Goal: Check status: Check status

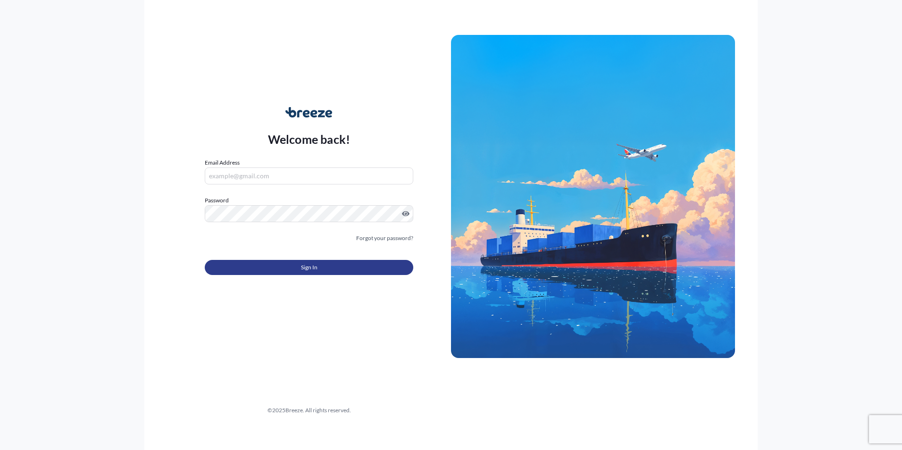
type input "[PERSON_NAME][EMAIL_ADDRESS][DOMAIN_NAME]"
click at [294, 262] on button "Sign In" at bounding box center [309, 267] width 209 height 15
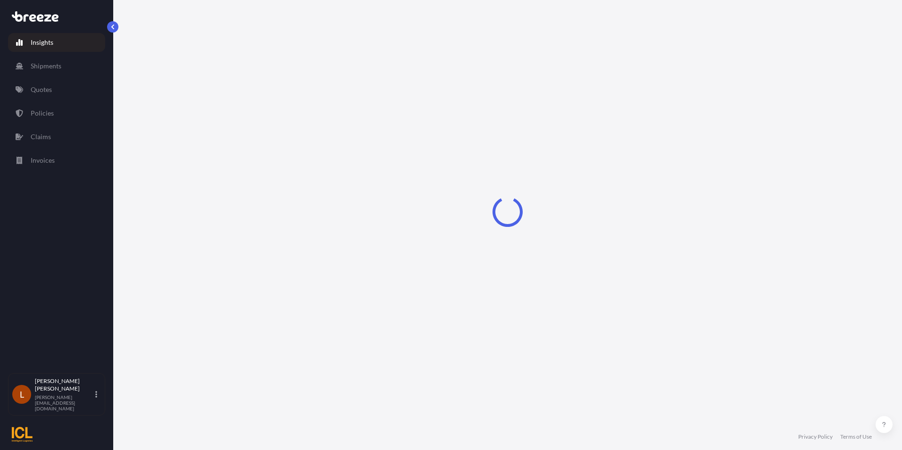
select select "2025"
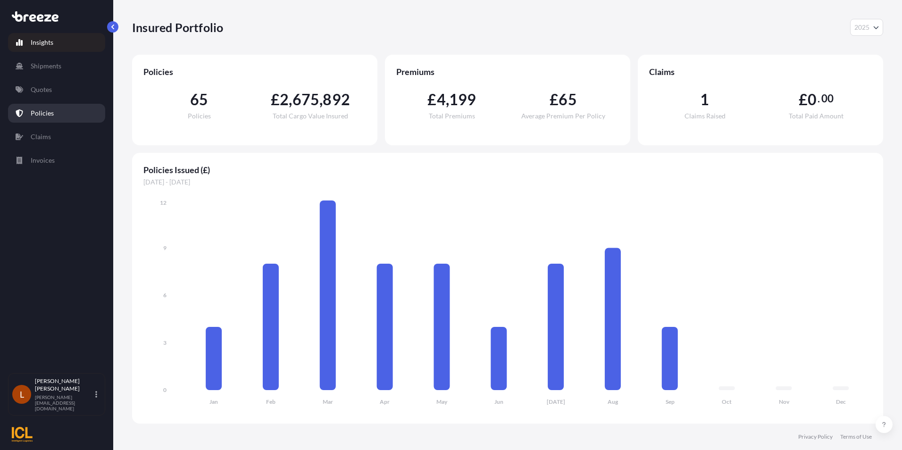
click at [44, 111] on p "Policies" at bounding box center [42, 113] width 23 height 9
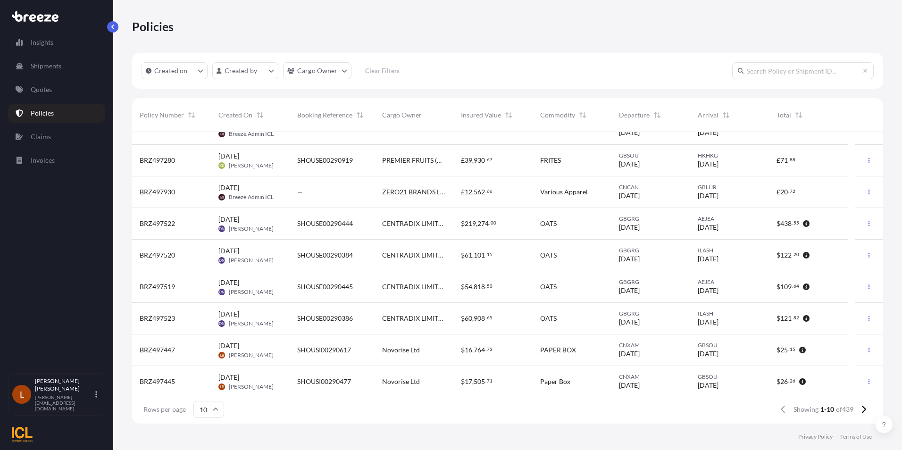
scroll to position [38, 0]
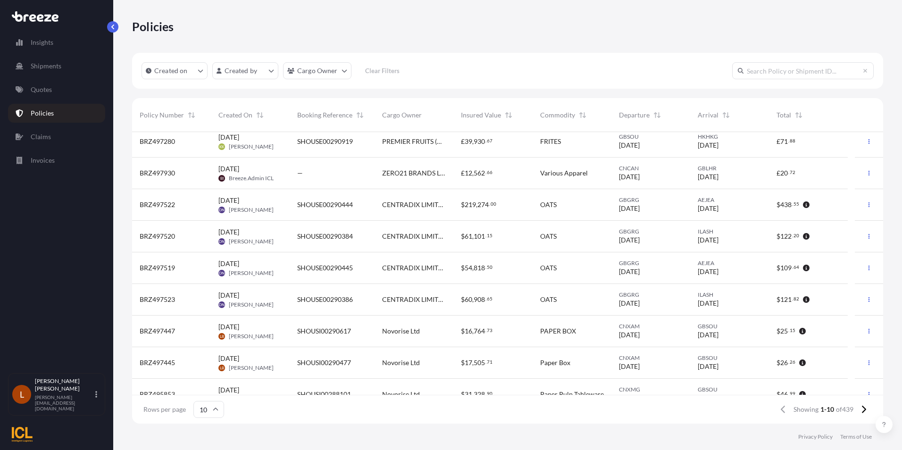
click at [334, 337] on div "SHOUSI00290617" at bounding box center [332, 332] width 85 height 32
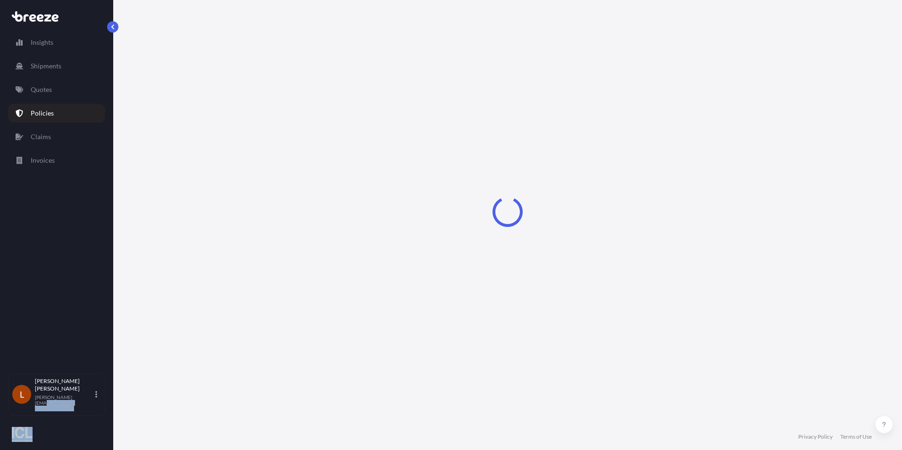
click at [334, 337] on div "Loading" at bounding box center [507, 212] width 751 height 424
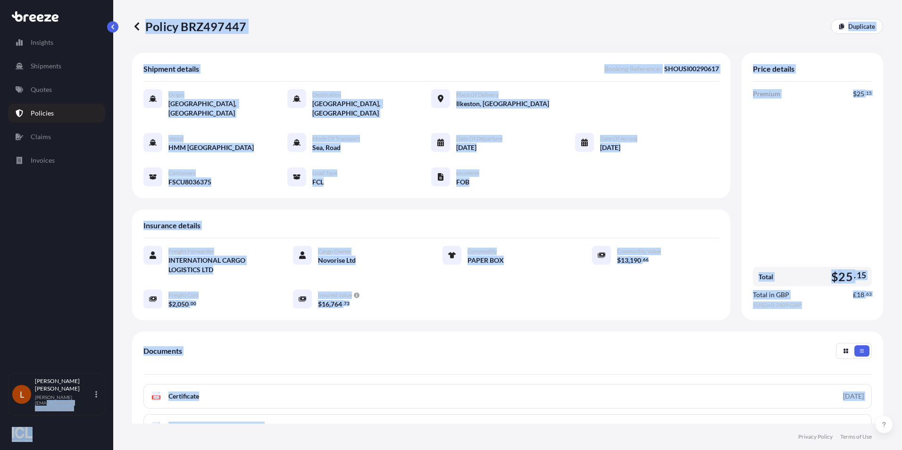
click at [433, 347] on div "Documents" at bounding box center [507, 359] width 728 height 32
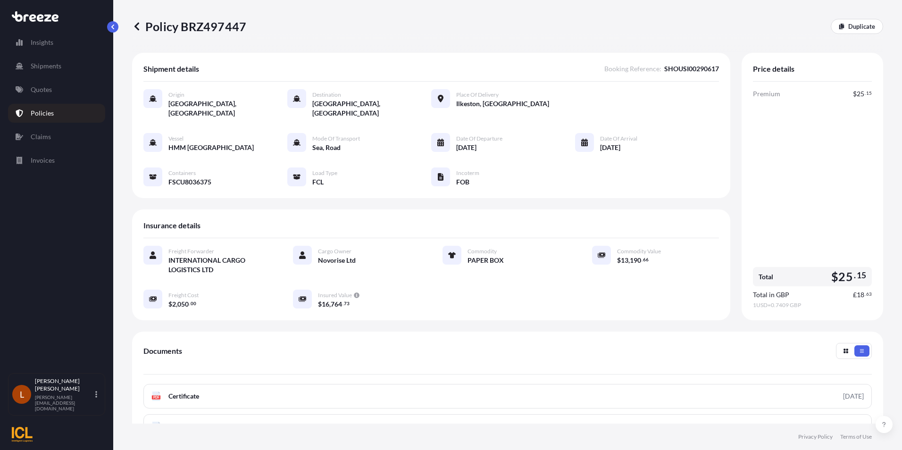
click at [138, 24] on icon at bounding box center [136, 26] width 5 height 8
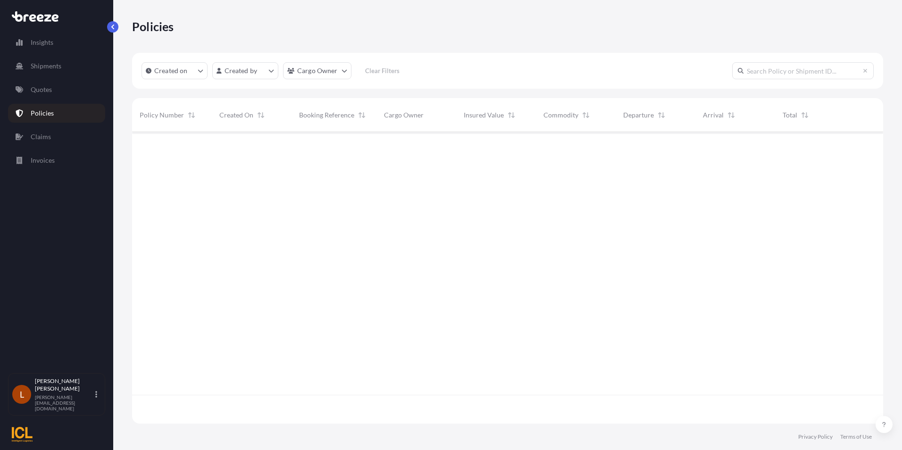
scroll to position [290, 744]
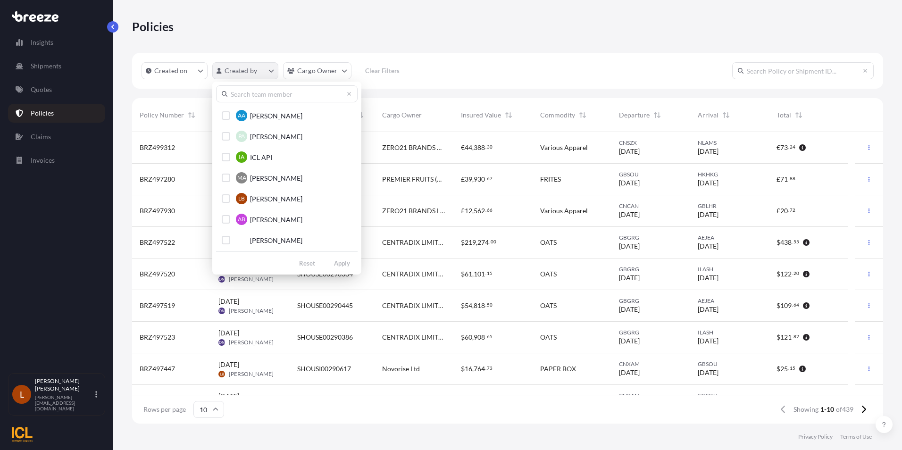
click at [275, 68] on html "Insights Shipments Quotes Policies Claims Invoices L [PERSON_NAME] [PERSON_NAME…" at bounding box center [451, 225] width 902 height 450
click at [227, 197] on div "Select Option" at bounding box center [226, 198] width 8 height 8
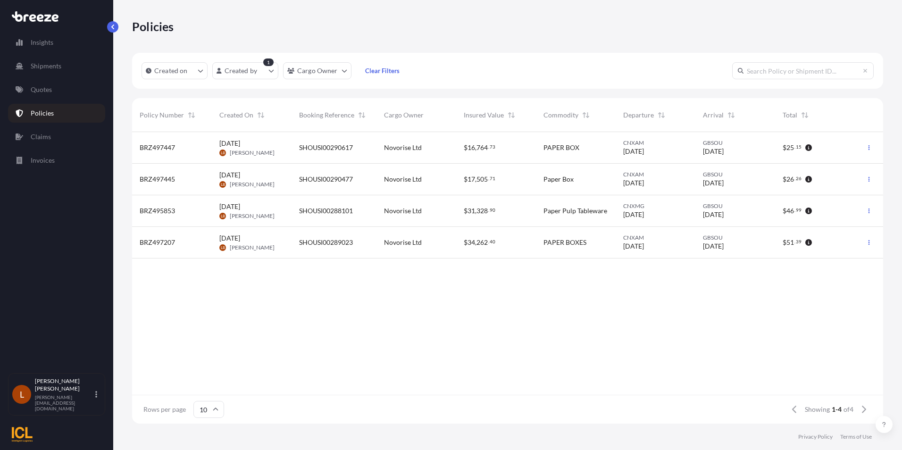
click at [286, 210] on div "[DATE] LB [PERSON_NAME]" at bounding box center [252, 211] width 80 height 32
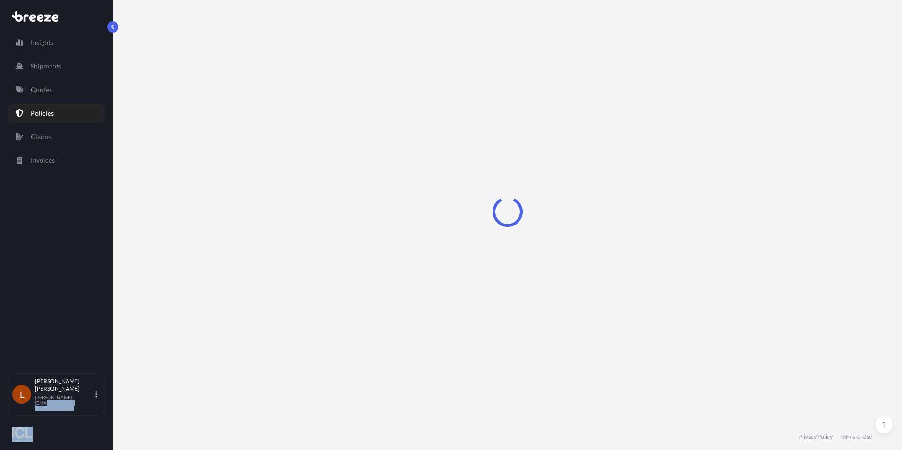
click at [286, 210] on div "Loading" at bounding box center [507, 212] width 751 height 424
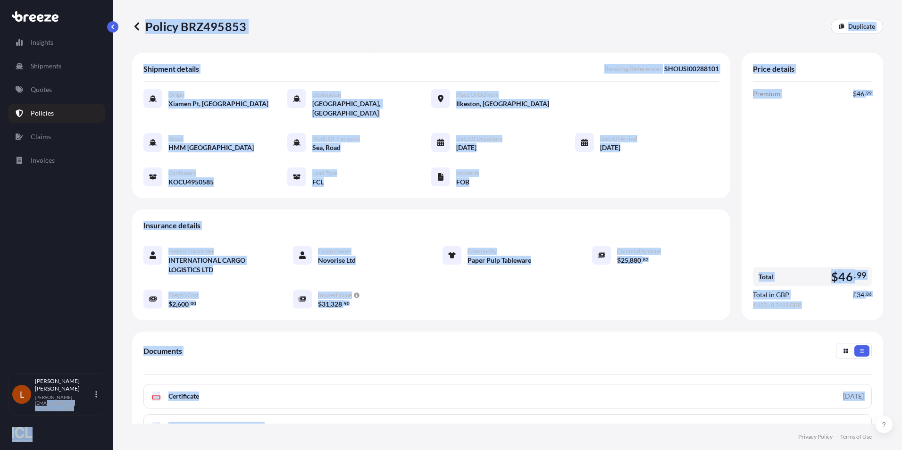
click at [306, 359] on div "Documents" at bounding box center [507, 359] width 728 height 32
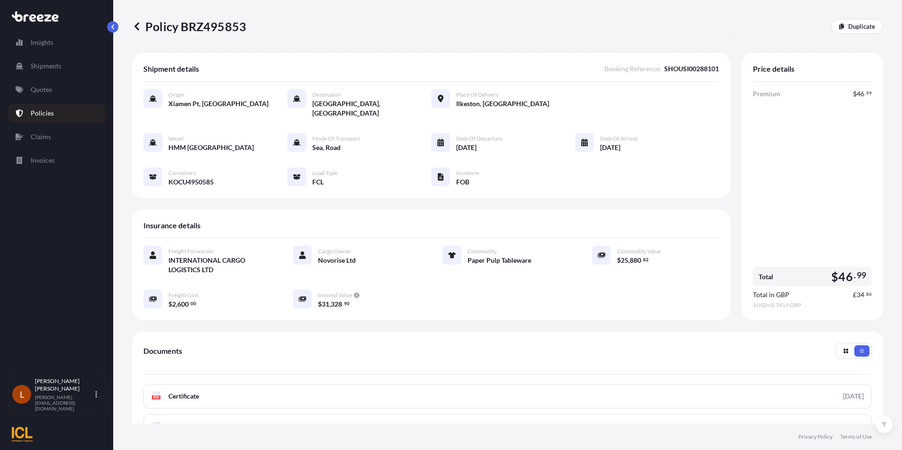
click at [134, 23] on icon at bounding box center [136, 26] width 9 height 9
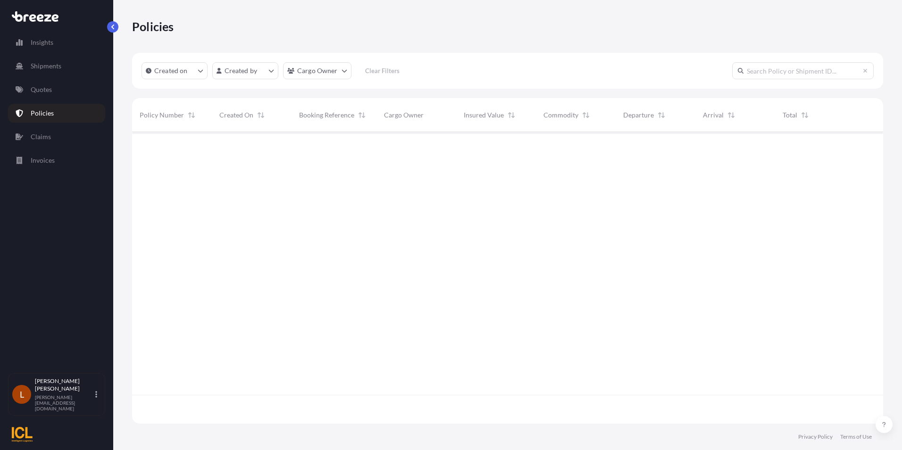
scroll to position [290, 744]
